Goal: Use online tool/utility

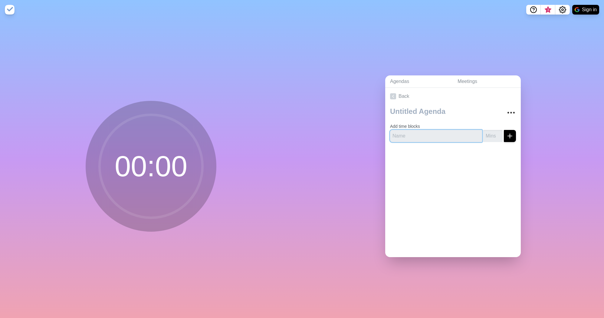
click at [417, 130] on input "text" at bounding box center [436, 136] width 92 height 12
type input "Test"
click at [506, 136] on icon "submit" at bounding box center [509, 135] width 7 height 7
type input "1"
click at [491, 131] on input "1" at bounding box center [492, 136] width 19 height 12
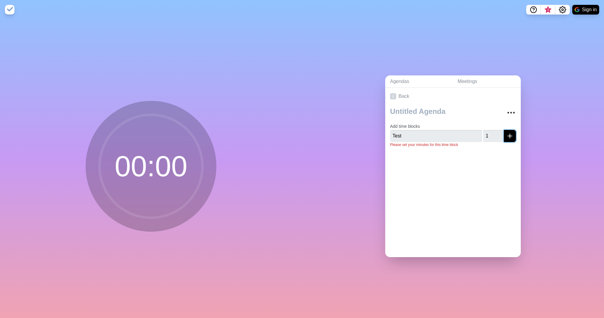
click at [508, 136] on line "submit" at bounding box center [510, 136] width 4 height 0
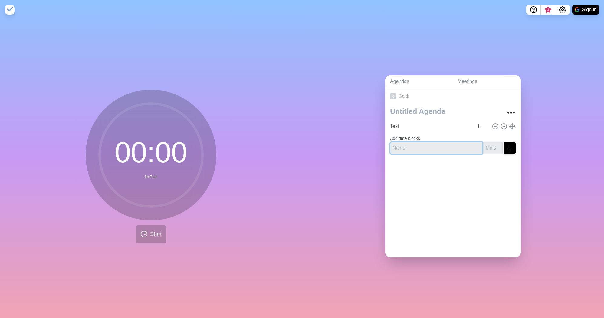
click at [440, 143] on input "text" at bounding box center [436, 148] width 92 height 12
type input "adasdasd"
click at [488, 144] on input "number" at bounding box center [492, 148] width 19 height 12
click at [493, 143] on input "1" at bounding box center [492, 148] width 19 height 12
click at [493, 143] on input "2" at bounding box center [492, 148] width 19 height 12
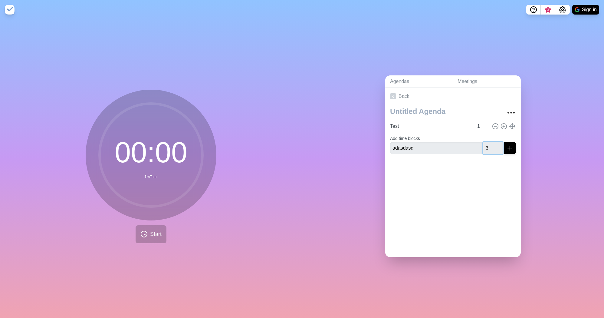
type input "3"
click at [493, 143] on input "3" at bounding box center [492, 148] width 19 height 12
click at [506, 144] on icon "submit" at bounding box center [509, 147] width 7 height 7
click at [458, 149] on input "text" at bounding box center [436, 153] width 92 height 12
type input "dasdasd"
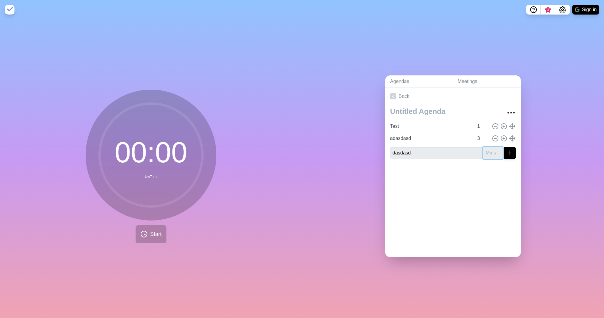
click at [488, 149] on input "number" at bounding box center [492, 153] width 19 height 12
type input "4"
click at [506, 151] on icon "submit" at bounding box center [509, 152] width 7 height 7
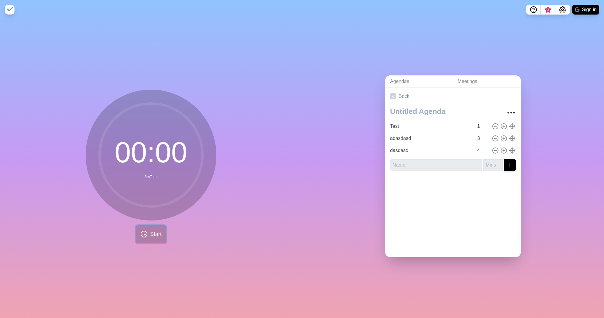
click at [157, 230] on span "Start" at bounding box center [155, 234] width 11 height 8
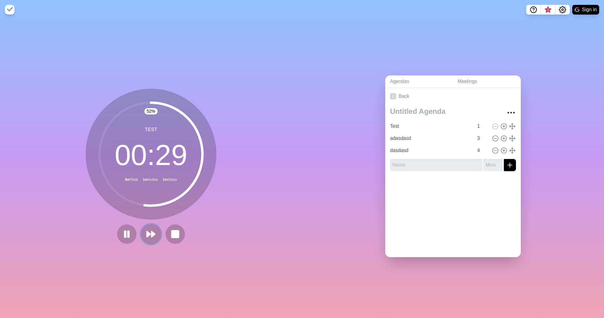
click at [149, 229] on icon at bounding box center [151, 234] width 10 height 10
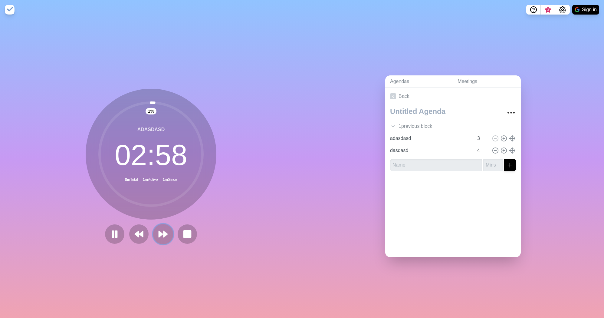
click at [155, 232] on button at bounding box center [163, 234] width 20 height 20
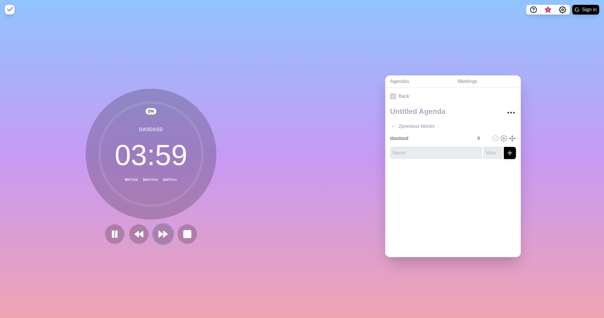
click at [155, 232] on button at bounding box center [163, 234] width 20 height 20
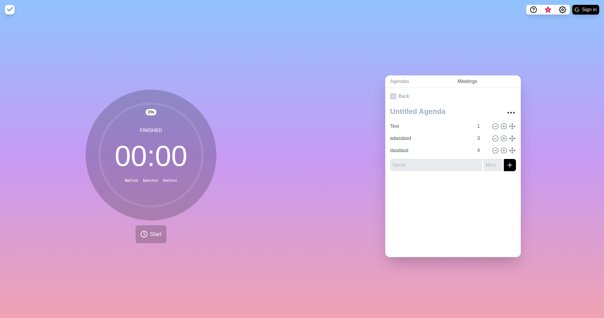
click at [479, 76] on link "Meetings" at bounding box center [487, 81] width 68 height 12
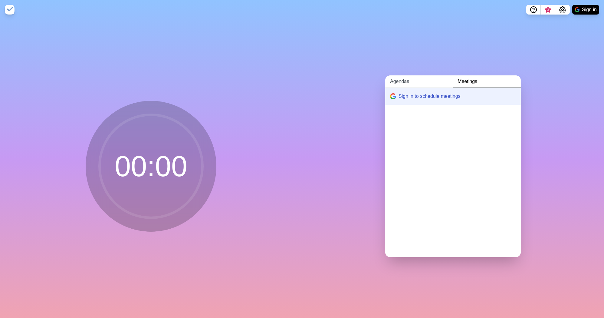
click at [408, 77] on link "Agendas" at bounding box center [418, 81] width 67 height 12
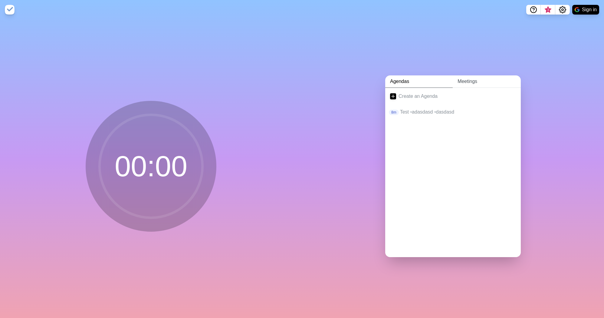
click at [459, 80] on link "Meetings" at bounding box center [487, 81] width 68 height 12
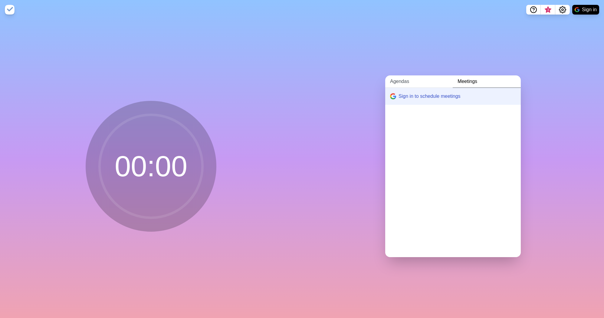
click at [411, 79] on link "Agendas" at bounding box center [418, 81] width 67 height 12
